Goal: Task Accomplishment & Management: Manage account settings

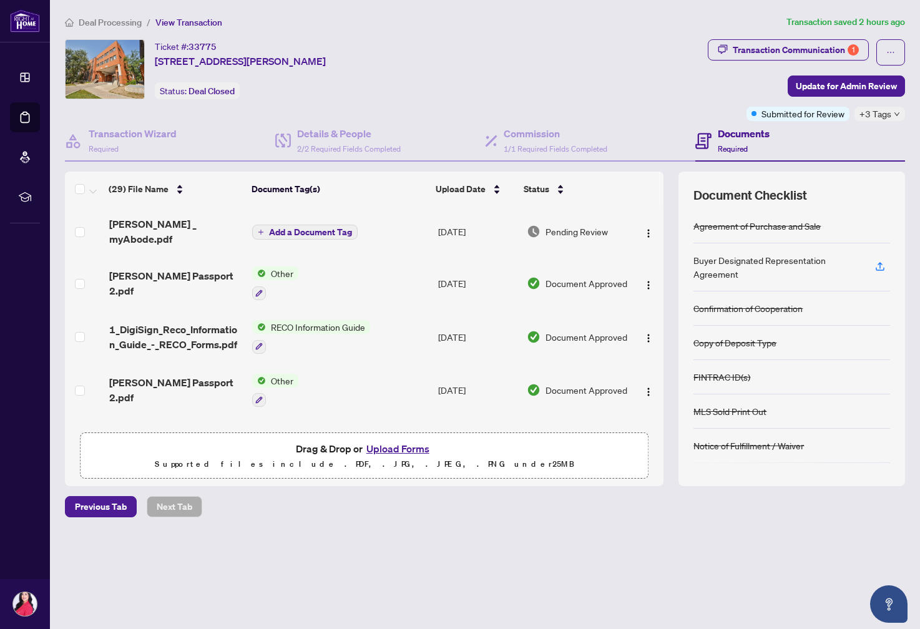
click at [389, 449] on button "Upload Forms" at bounding box center [398, 449] width 71 height 16
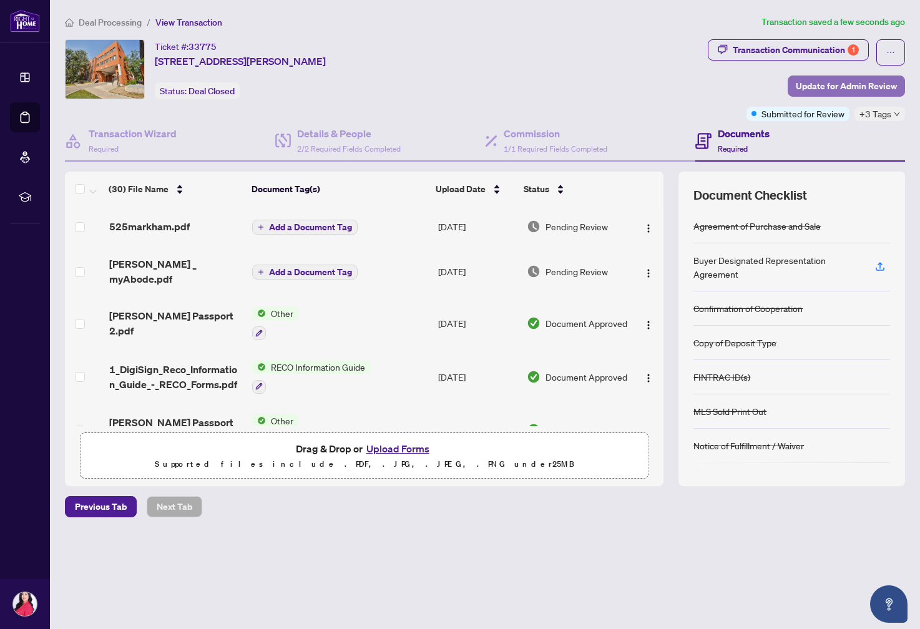
click at [867, 89] on span "Update for Admin Review" at bounding box center [846, 86] width 101 height 20
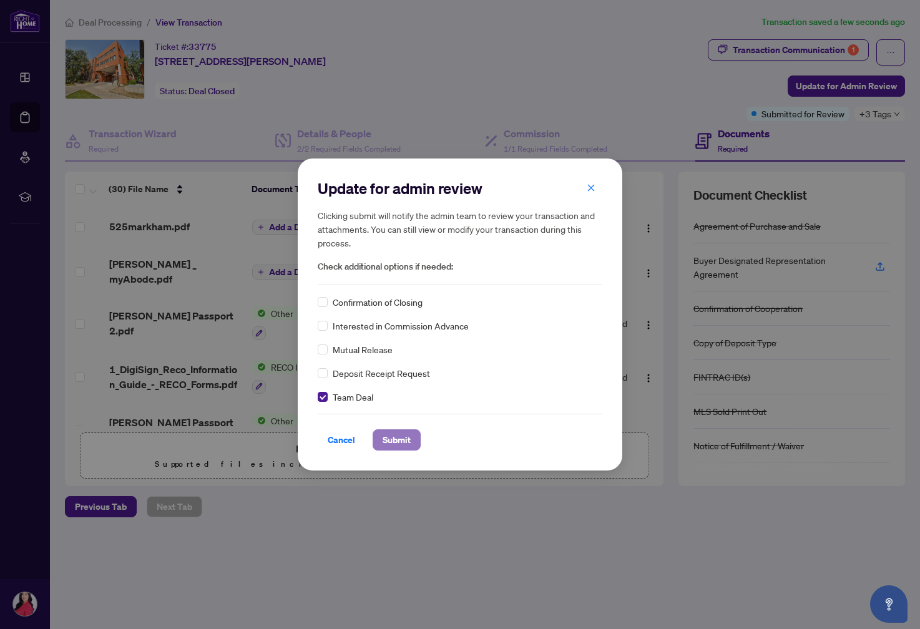
click at [400, 439] on span "Submit" at bounding box center [397, 440] width 28 height 20
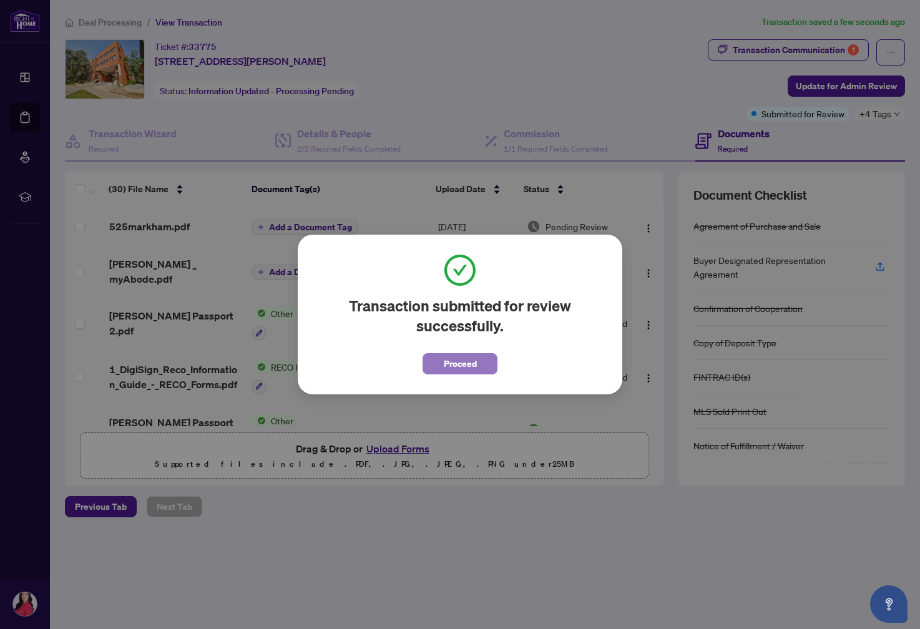
click at [476, 361] on button "Proceed" at bounding box center [459, 363] width 75 height 21
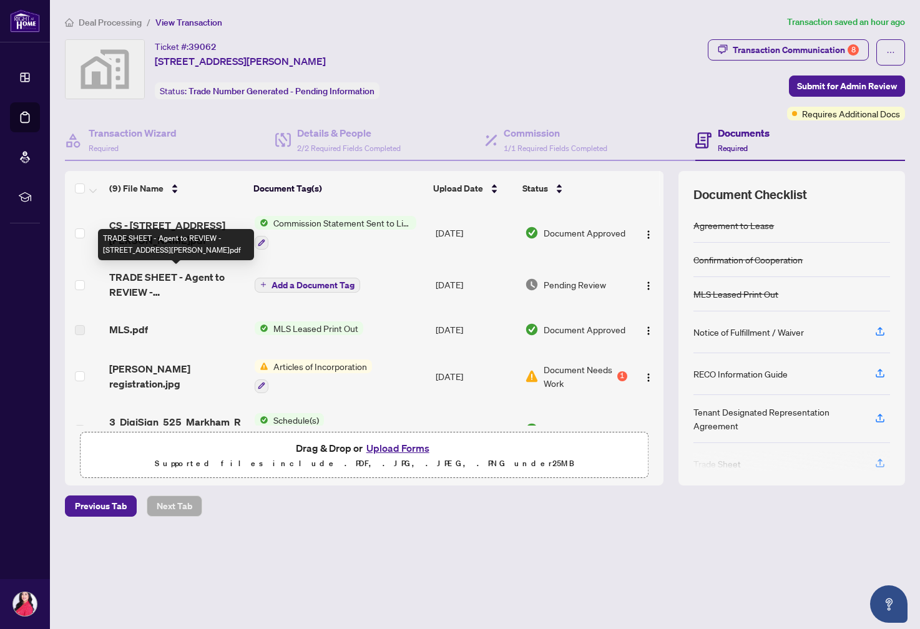
click at [159, 276] on span "TRADE SHEET - Agent to REVIEW - 525 Markham Rd 2.pdf" at bounding box center [176, 285] width 135 height 30
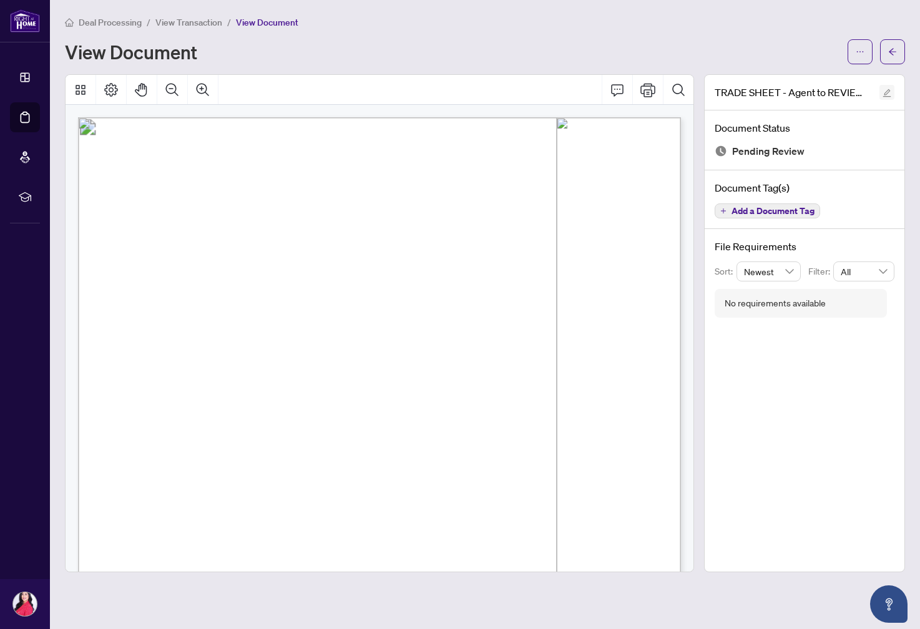
click at [889, 92] on icon "edit" at bounding box center [886, 93] width 9 height 9
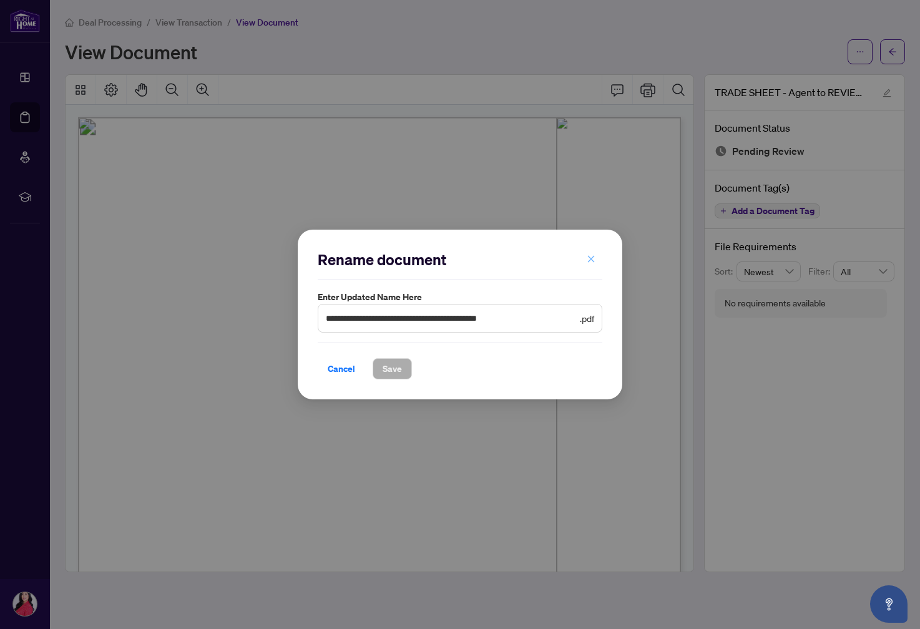
click at [590, 256] on icon "close" at bounding box center [591, 259] width 9 height 9
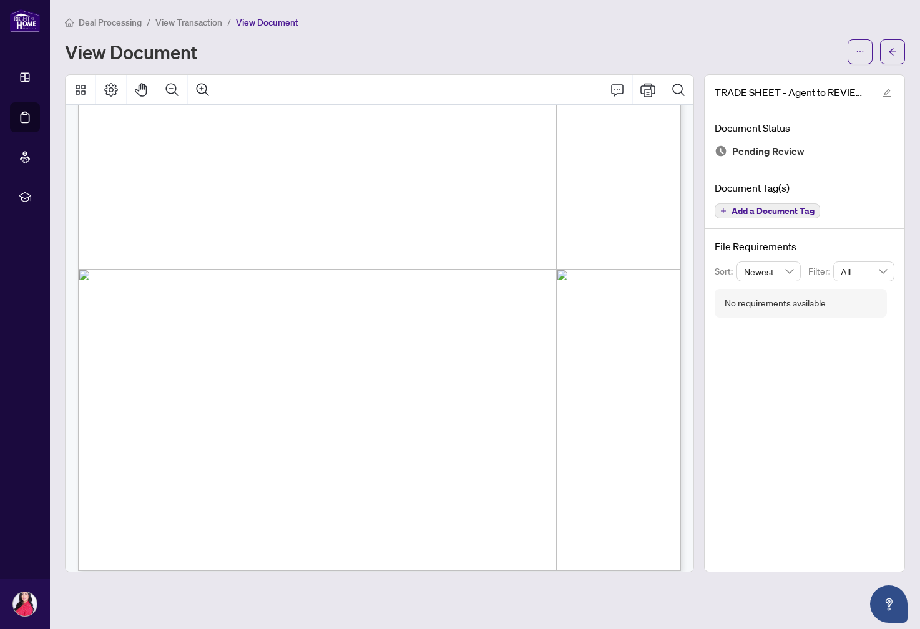
scroll to position [324, 0]
click at [647, 88] on icon "Print" at bounding box center [647, 89] width 15 height 15
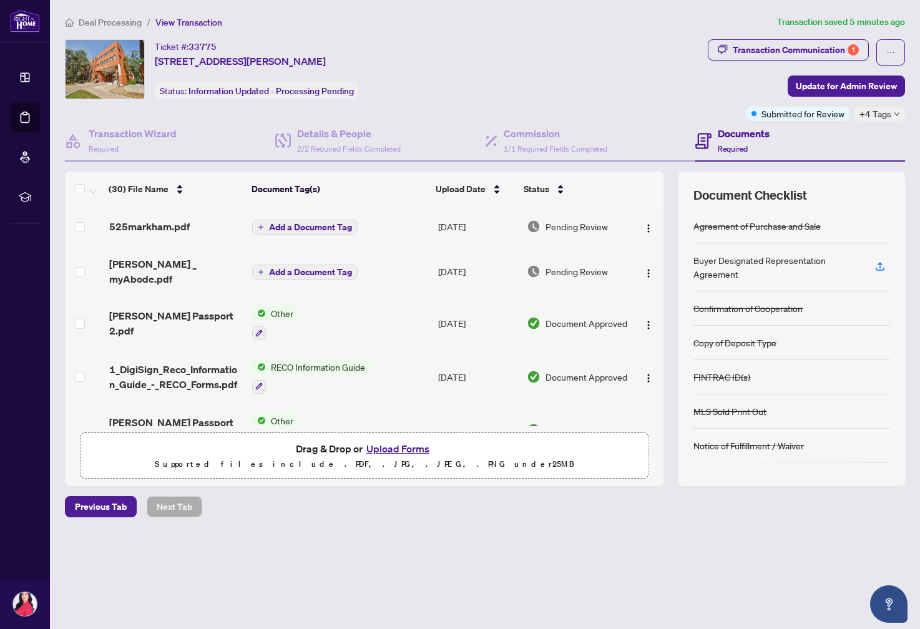
click at [336, 225] on span "Add a Document Tag" at bounding box center [310, 227] width 83 height 9
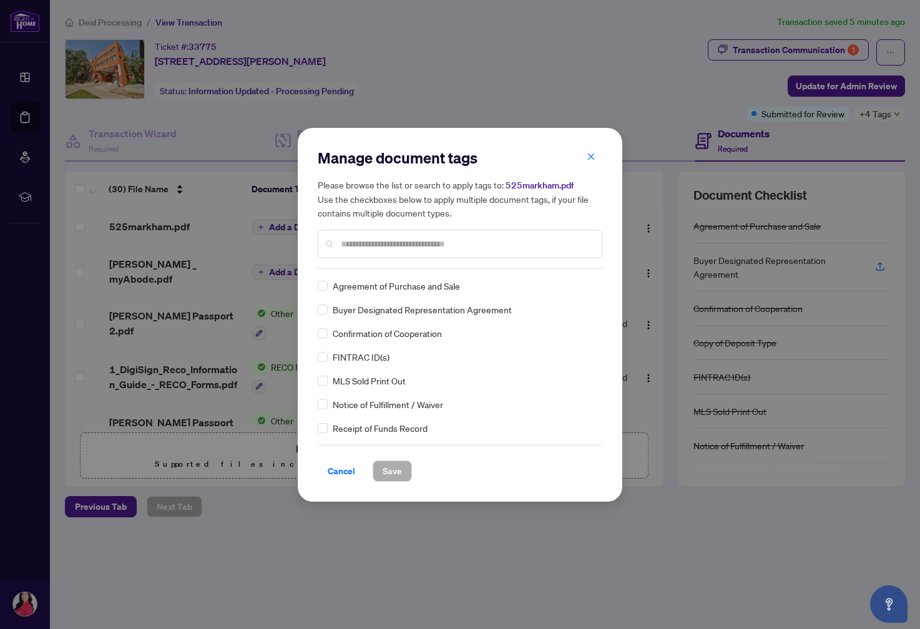
click at [367, 244] on input "text" at bounding box center [466, 244] width 251 height 14
type input "*****"
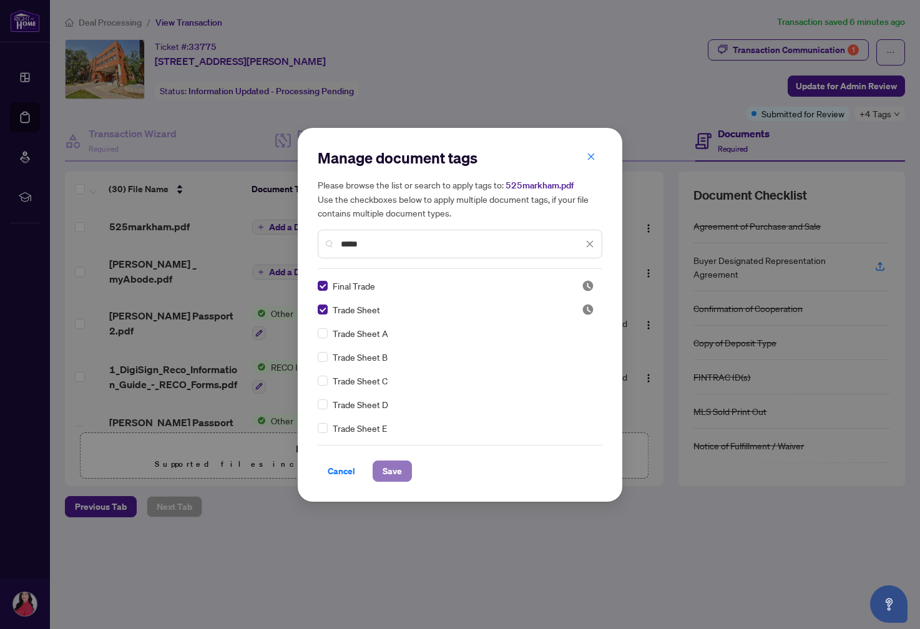
click at [390, 471] on span "Save" at bounding box center [392, 471] width 19 height 20
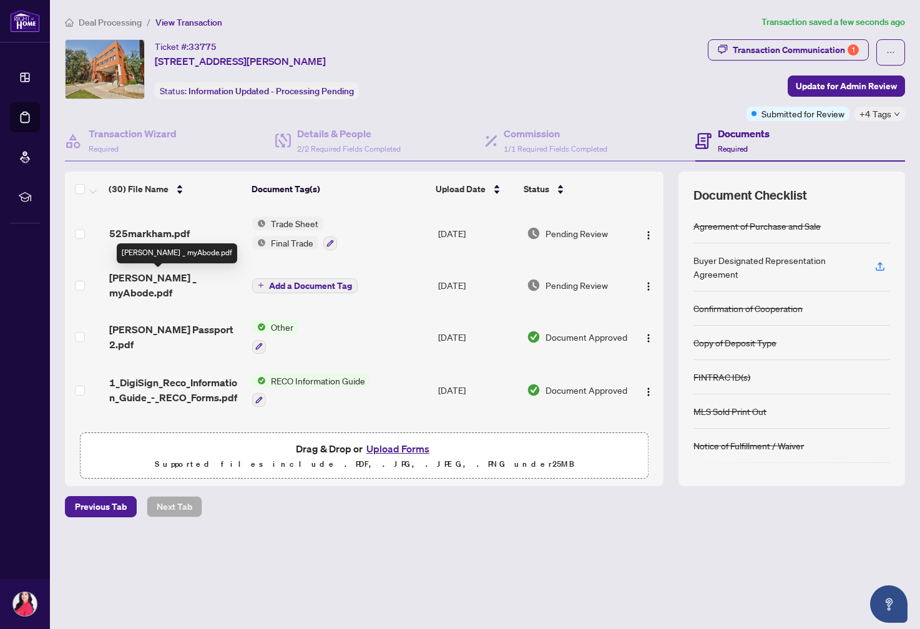
click at [177, 281] on span "[PERSON_NAME] _ myAbode.pdf" at bounding box center [176, 285] width 134 height 30
click at [648, 232] on img "button" at bounding box center [648, 235] width 10 height 10
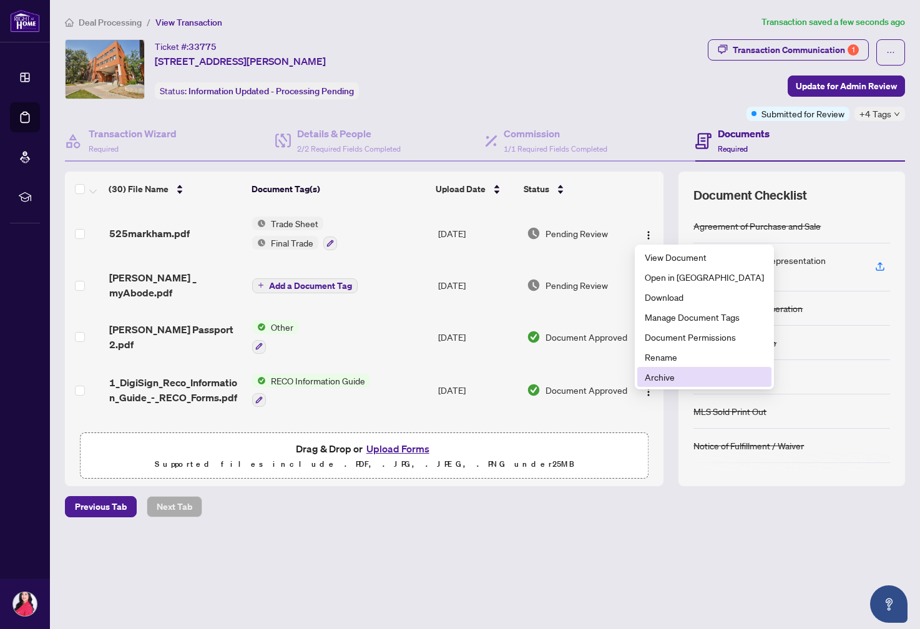
click at [672, 376] on span "Archive" at bounding box center [704, 377] width 119 height 14
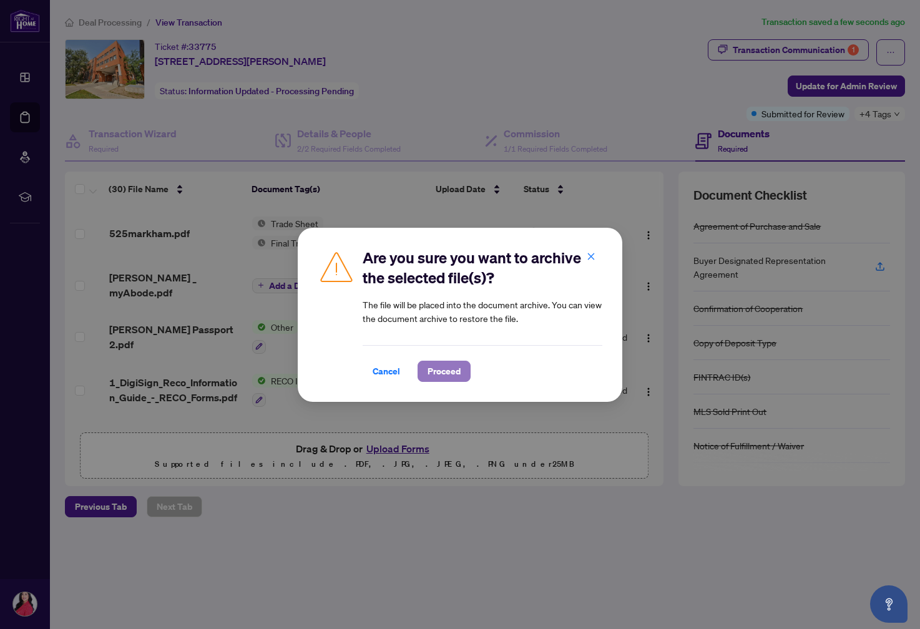
click at [456, 366] on span "Proceed" at bounding box center [443, 371] width 33 height 20
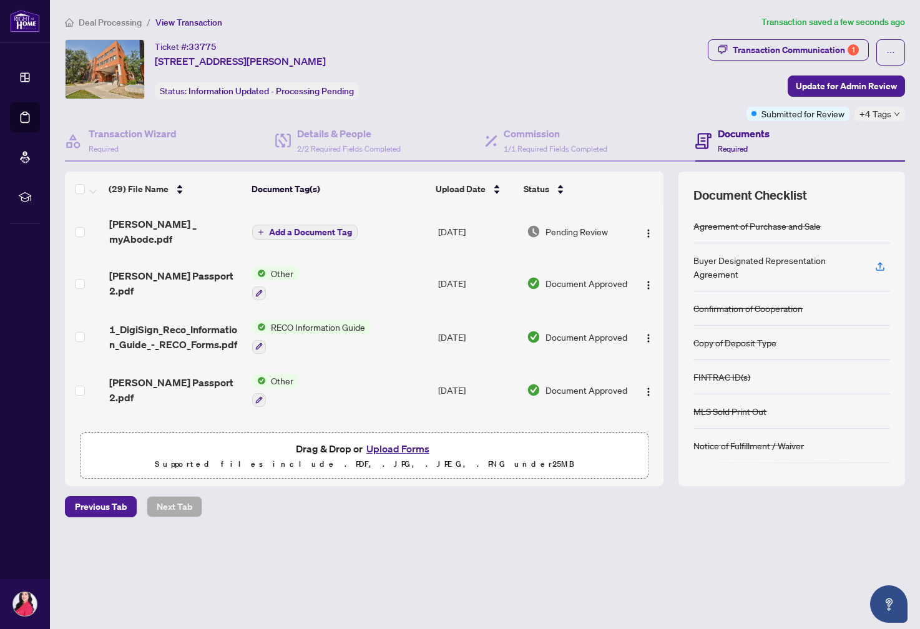
click at [295, 228] on span "Add a Document Tag" at bounding box center [310, 232] width 83 height 9
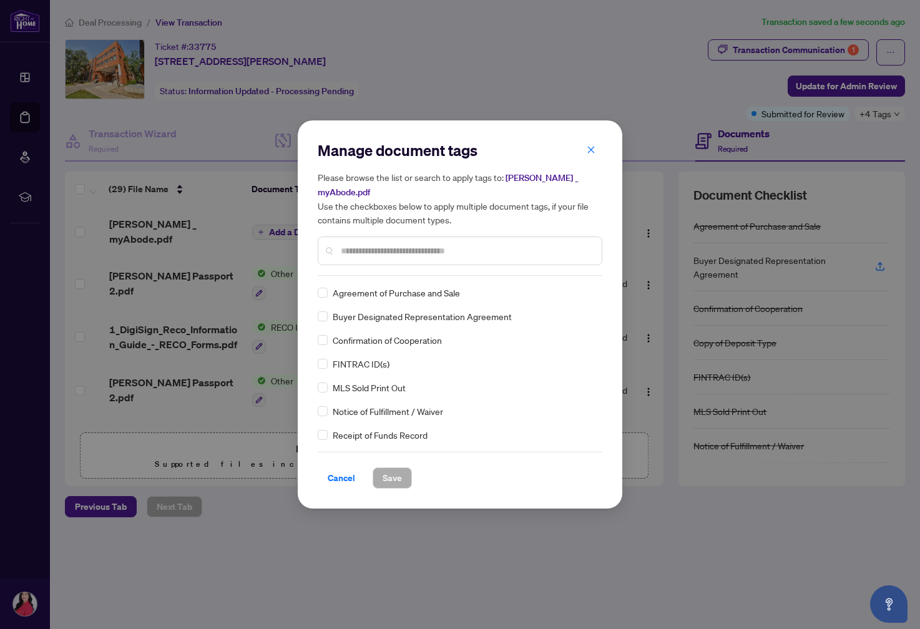
click at [371, 261] on div "Manage document tags Please browse the list or search to apply tags to: RAHR _ …" at bounding box center [460, 207] width 285 height 135
click at [349, 244] on input "text" at bounding box center [466, 251] width 251 height 14
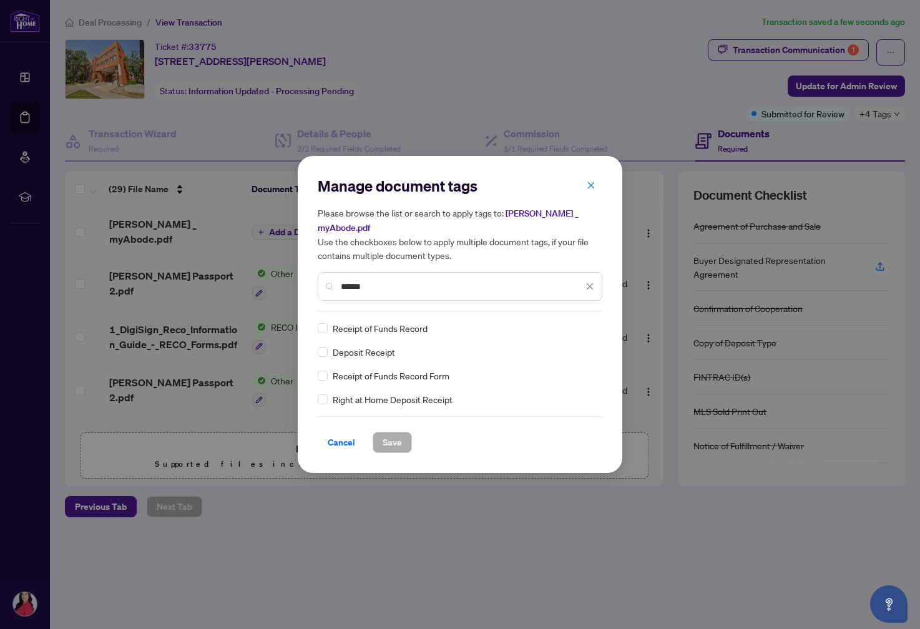
type input "******"
click at [399, 436] on span "Save" at bounding box center [392, 442] width 19 height 20
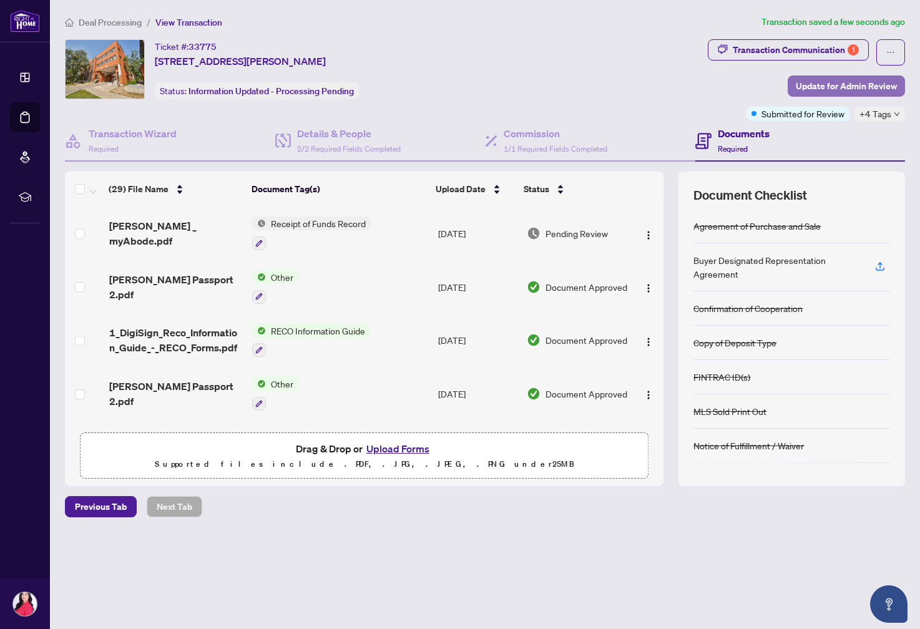
click at [826, 85] on span "Update for Admin Review" at bounding box center [846, 86] width 101 height 20
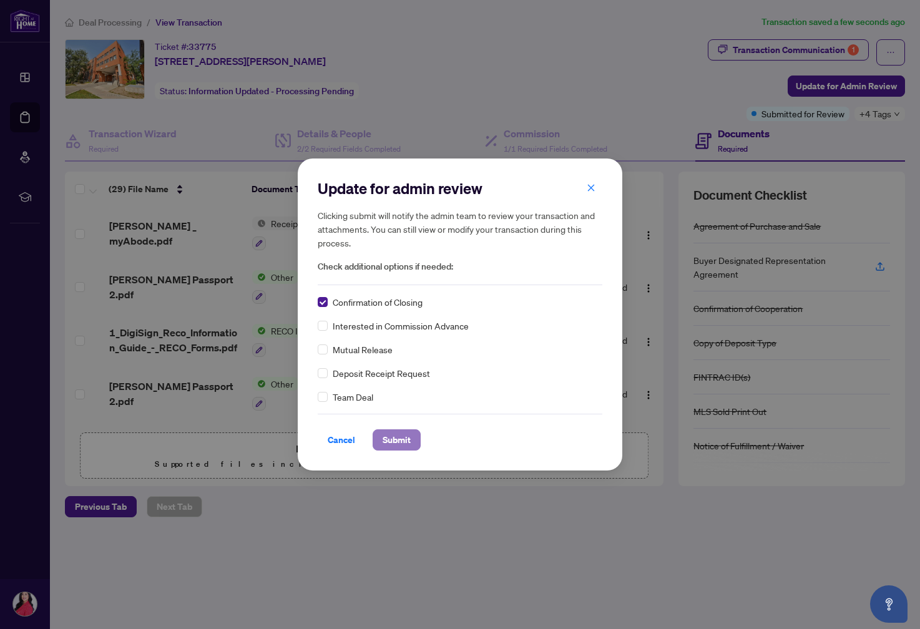
click at [411, 438] on button "Submit" at bounding box center [397, 439] width 48 height 21
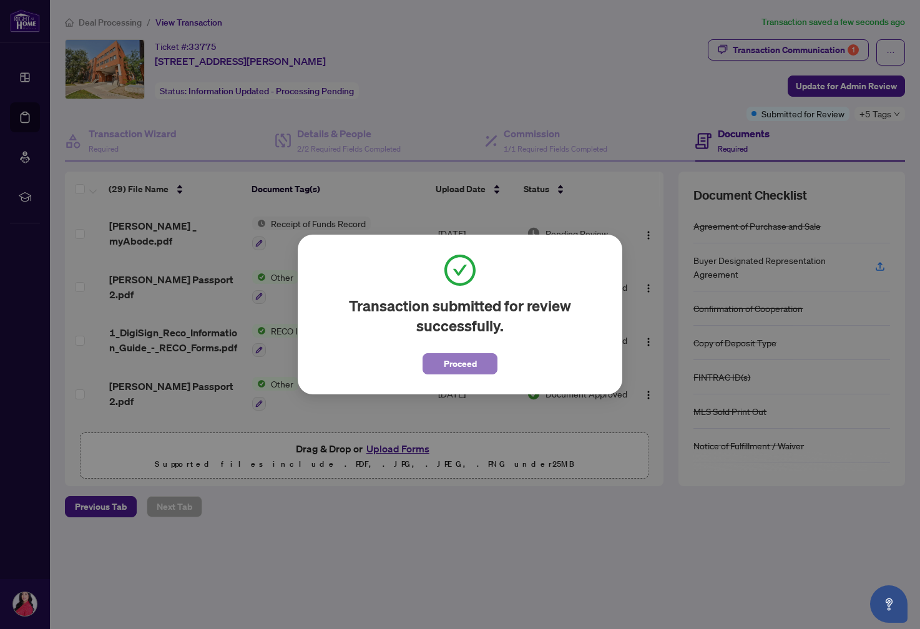
click at [441, 365] on button "Proceed" at bounding box center [459, 363] width 75 height 21
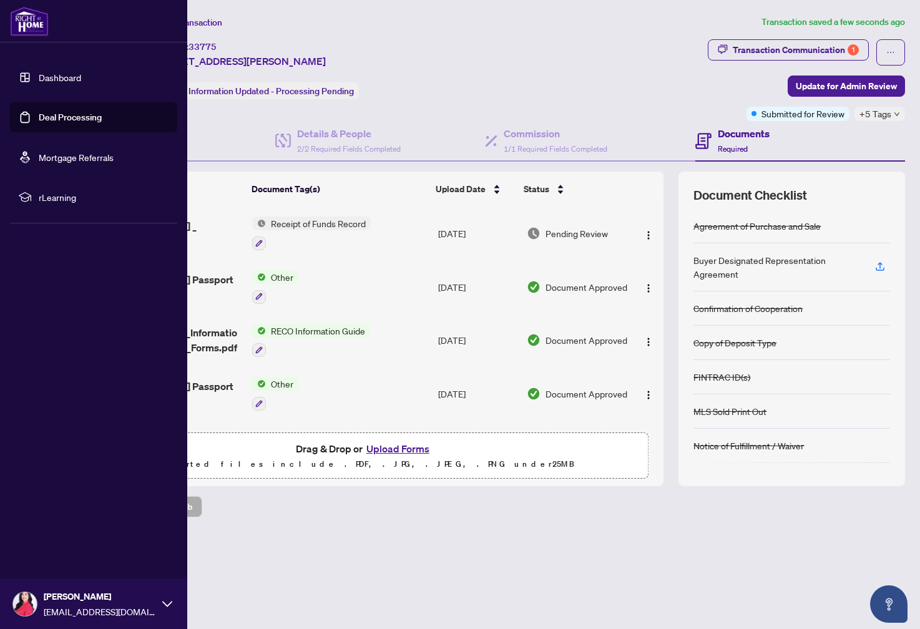
click at [44, 83] on link "Dashboard" at bounding box center [60, 77] width 42 height 11
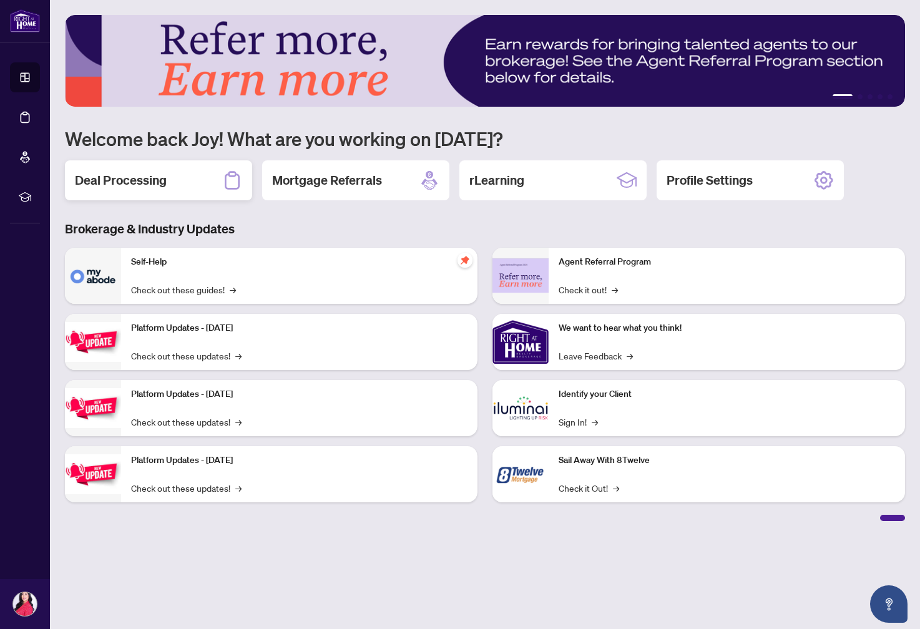
click at [163, 182] on h2 "Deal Processing" at bounding box center [121, 180] width 92 height 17
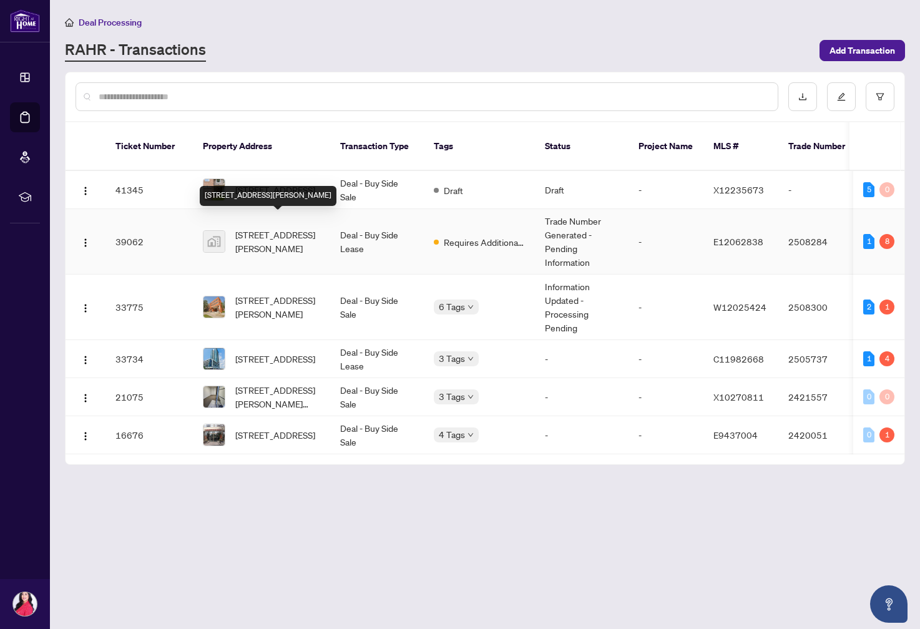
click at [250, 228] on span "2-525 Markham Rd, Toronto, Ontario M1H 3H7, Canada" at bounding box center [277, 241] width 85 height 27
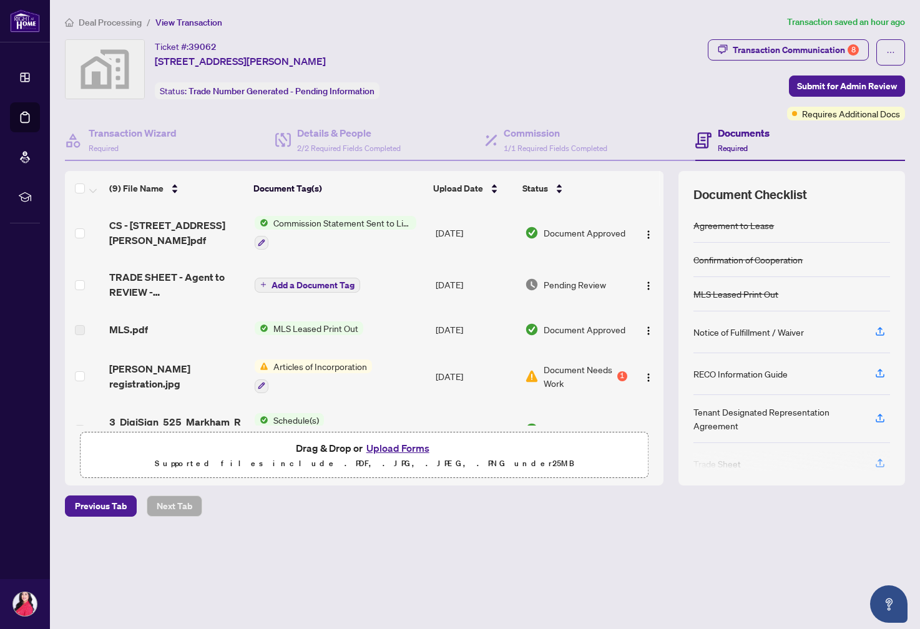
click at [397, 448] on button "Upload Forms" at bounding box center [398, 448] width 71 height 16
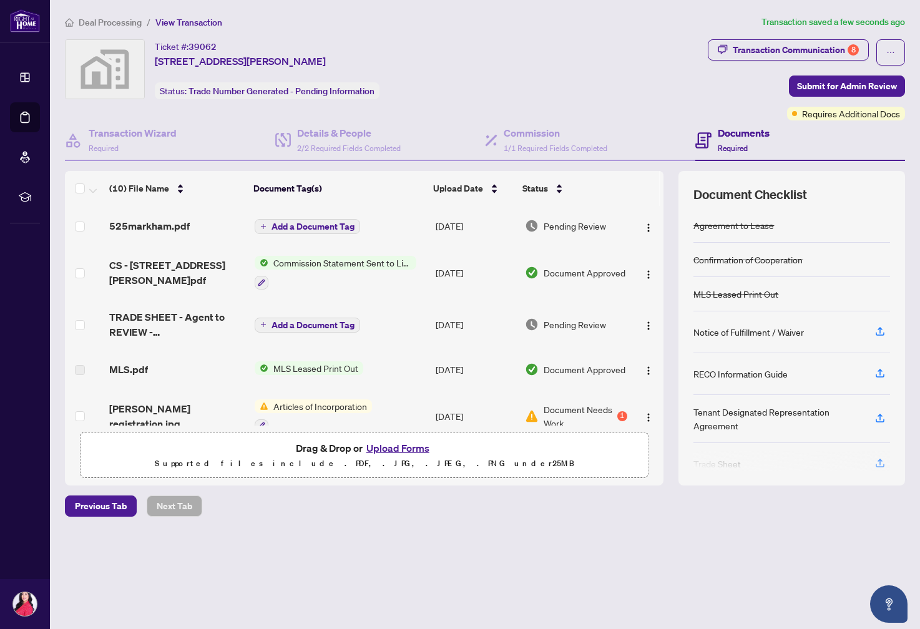
click at [301, 223] on span "Add a Document Tag" at bounding box center [312, 226] width 83 height 9
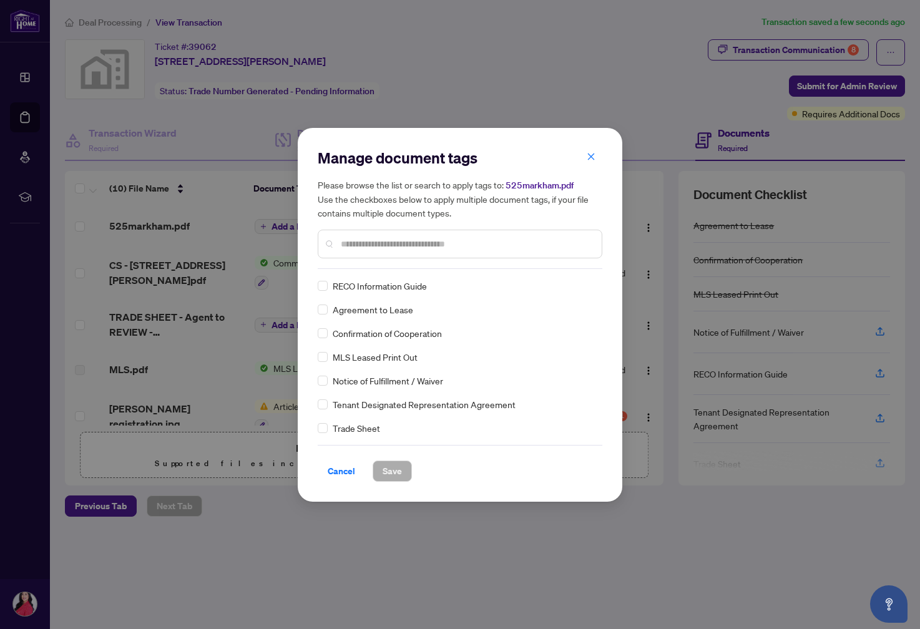
click at [363, 238] on input "text" at bounding box center [466, 244] width 251 height 14
type input "*****"
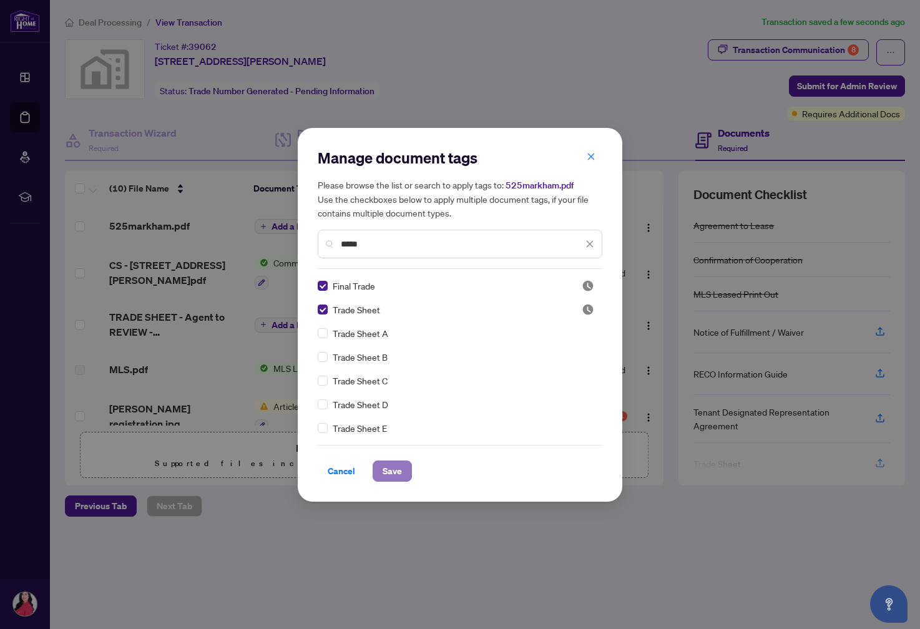
click at [407, 475] on button "Save" at bounding box center [392, 471] width 39 height 21
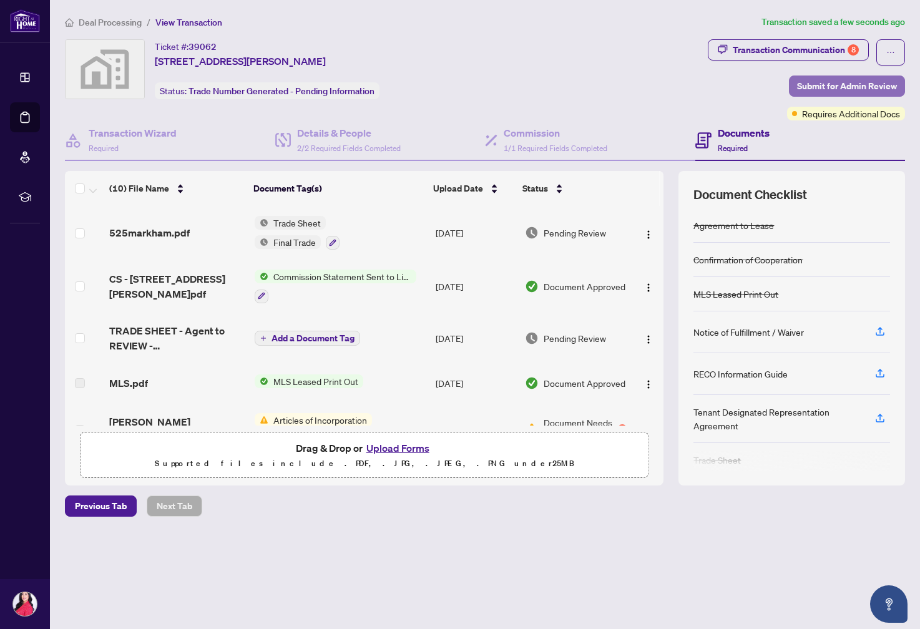
click at [806, 86] on span "Submit for Admin Review" at bounding box center [847, 86] width 100 height 20
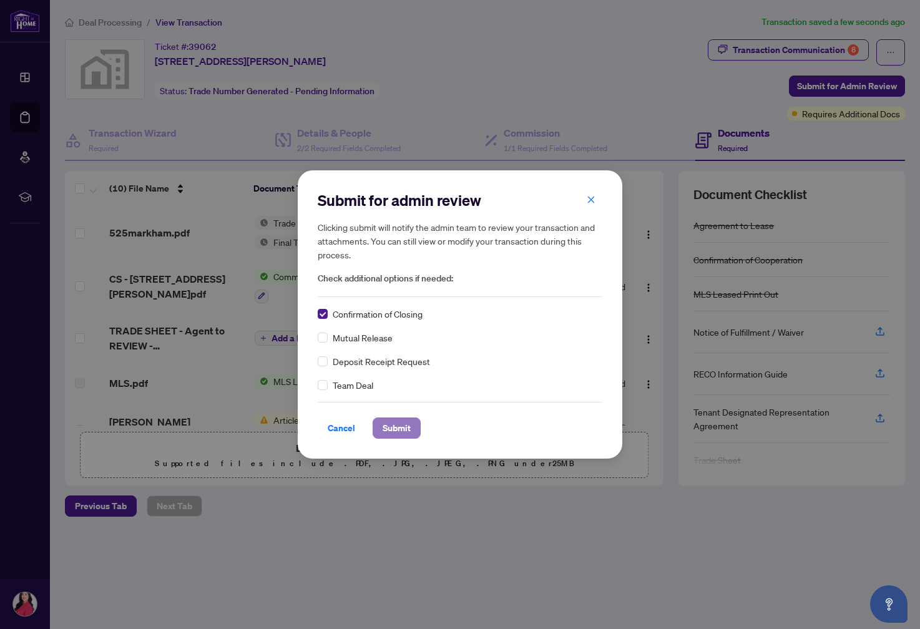
click at [406, 429] on span "Submit" at bounding box center [397, 428] width 28 height 20
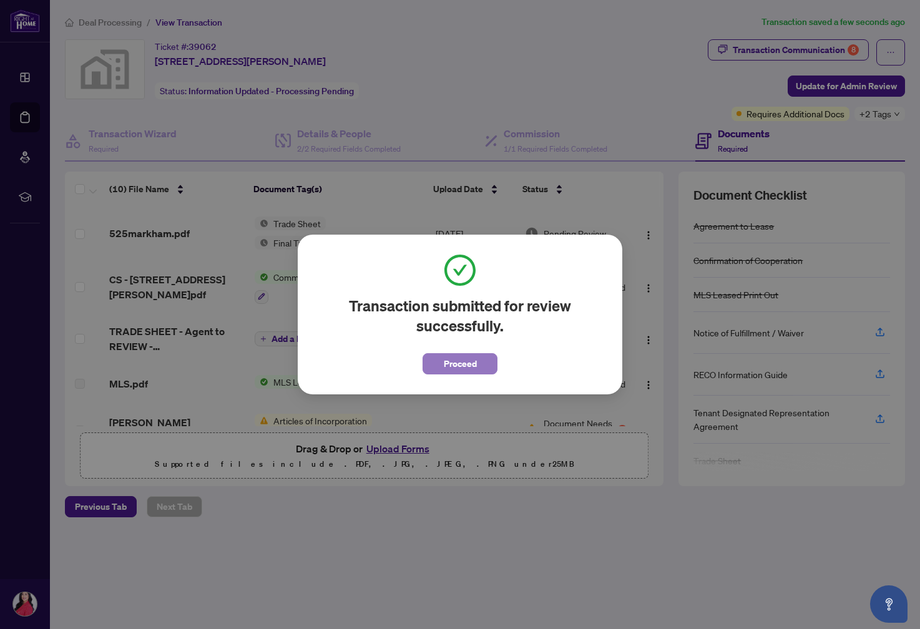
click at [449, 362] on span "Proceed" at bounding box center [460, 364] width 33 height 20
